Goal: Transaction & Acquisition: Download file/media

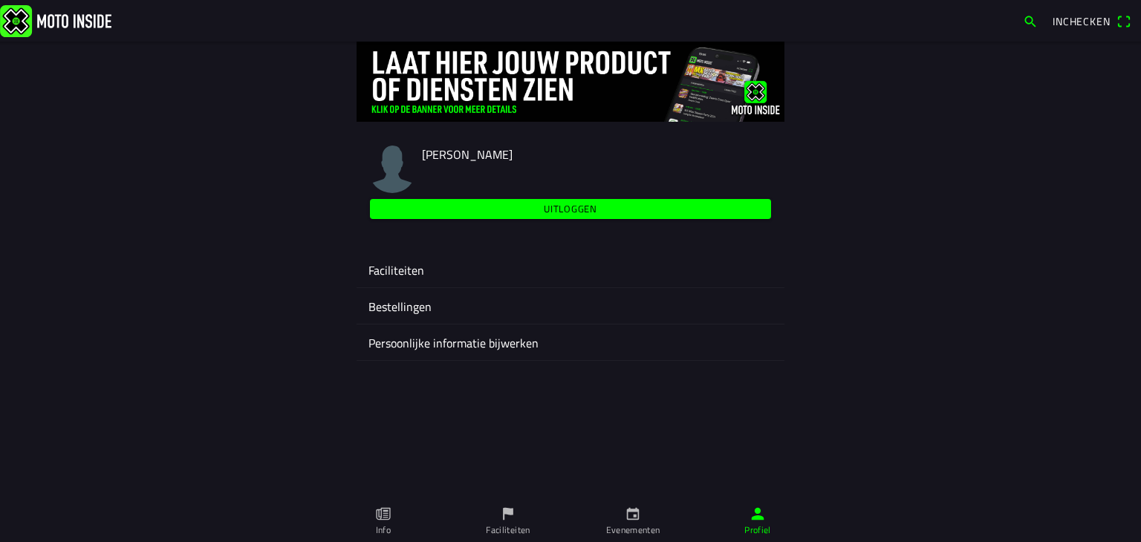
click at [625, 515] on icon "calendar" at bounding box center [633, 514] width 16 height 16
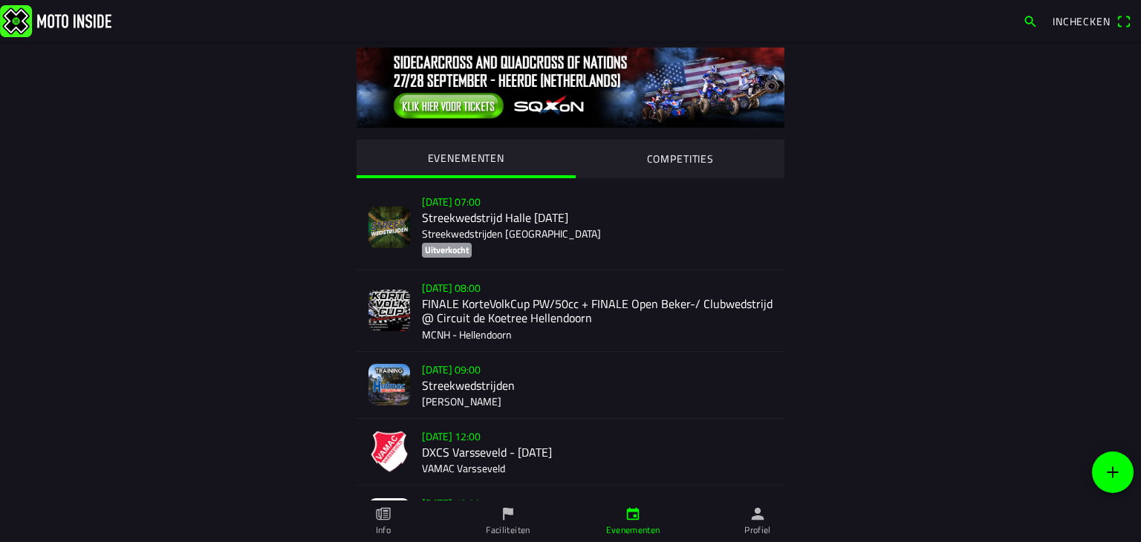
click at [440, 444] on div "[DATE] 12:00 DXCS Varsseveld - [DATE] VAMAC Varsseveld" at bounding box center [597, 452] width 351 height 66
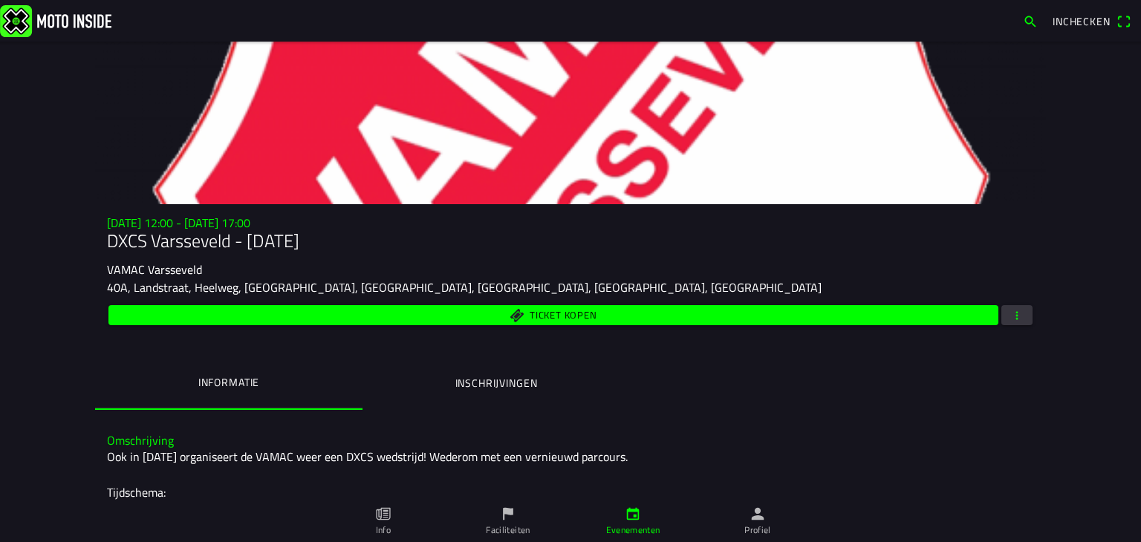
click at [1012, 318] on span "button" at bounding box center [1016, 315] width 13 height 20
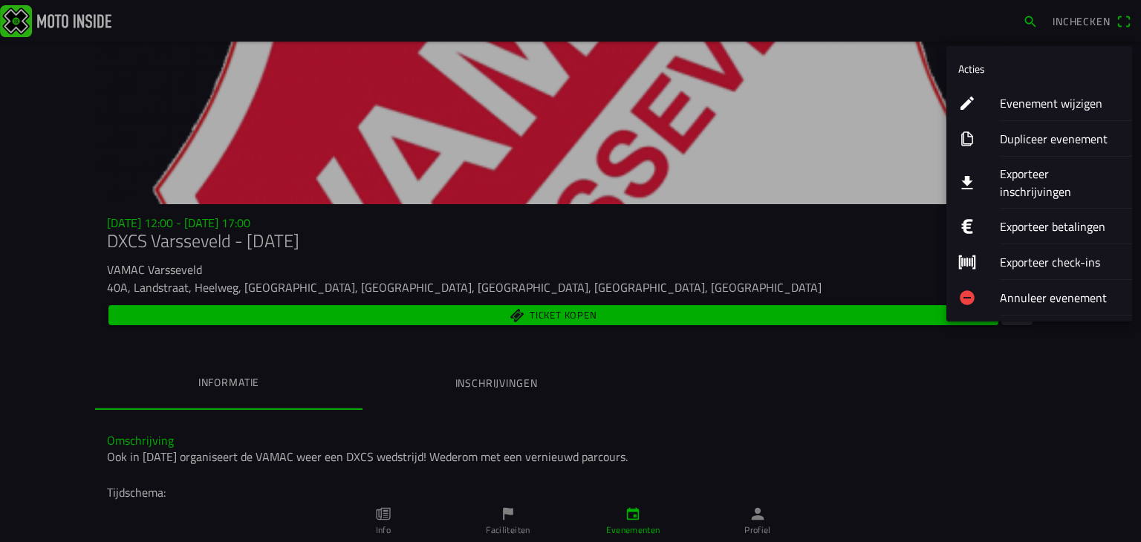
click at [1000, 170] on ion-label "Exporteer inschrijvingen" at bounding box center [1060, 183] width 120 height 36
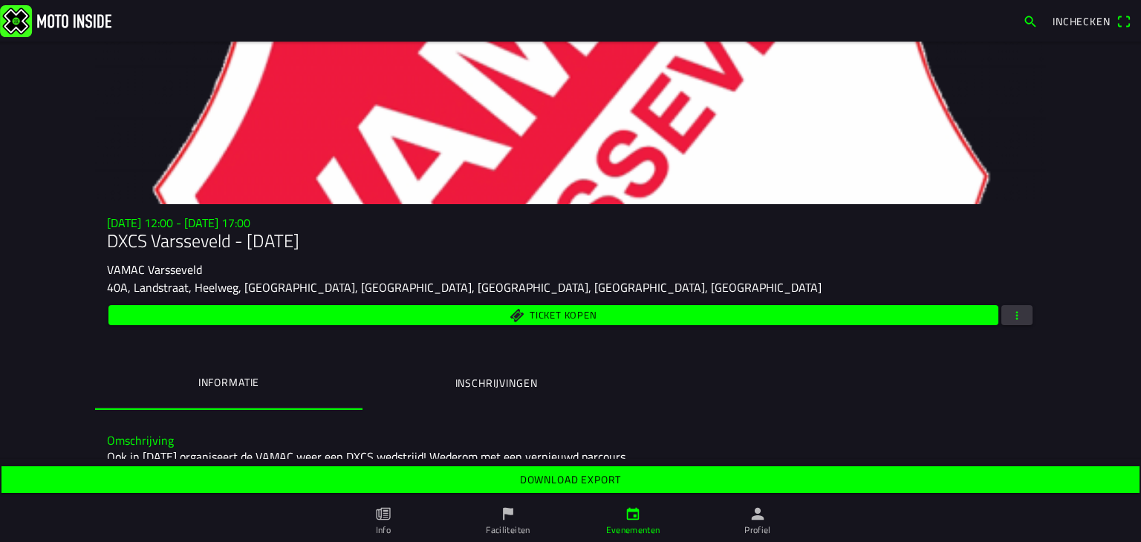
click at [506, 477] on span "Download export" at bounding box center [570, 480] width 1115 height 27
